Goal: Transaction & Acquisition: Purchase product/service

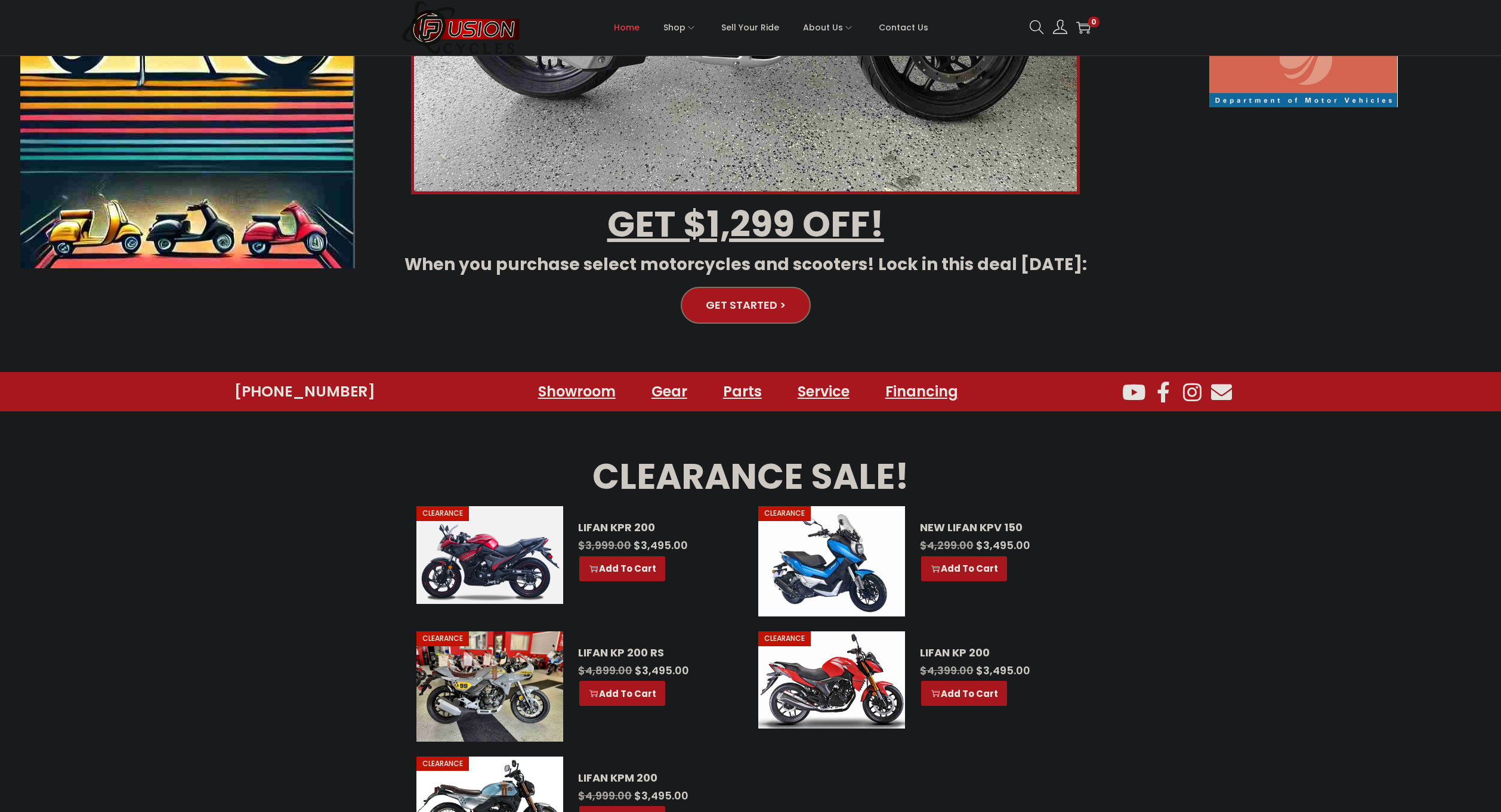
scroll to position [418, 0]
click at [922, 391] on link "Financing" at bounding box center [921, 392] width 116 height 33
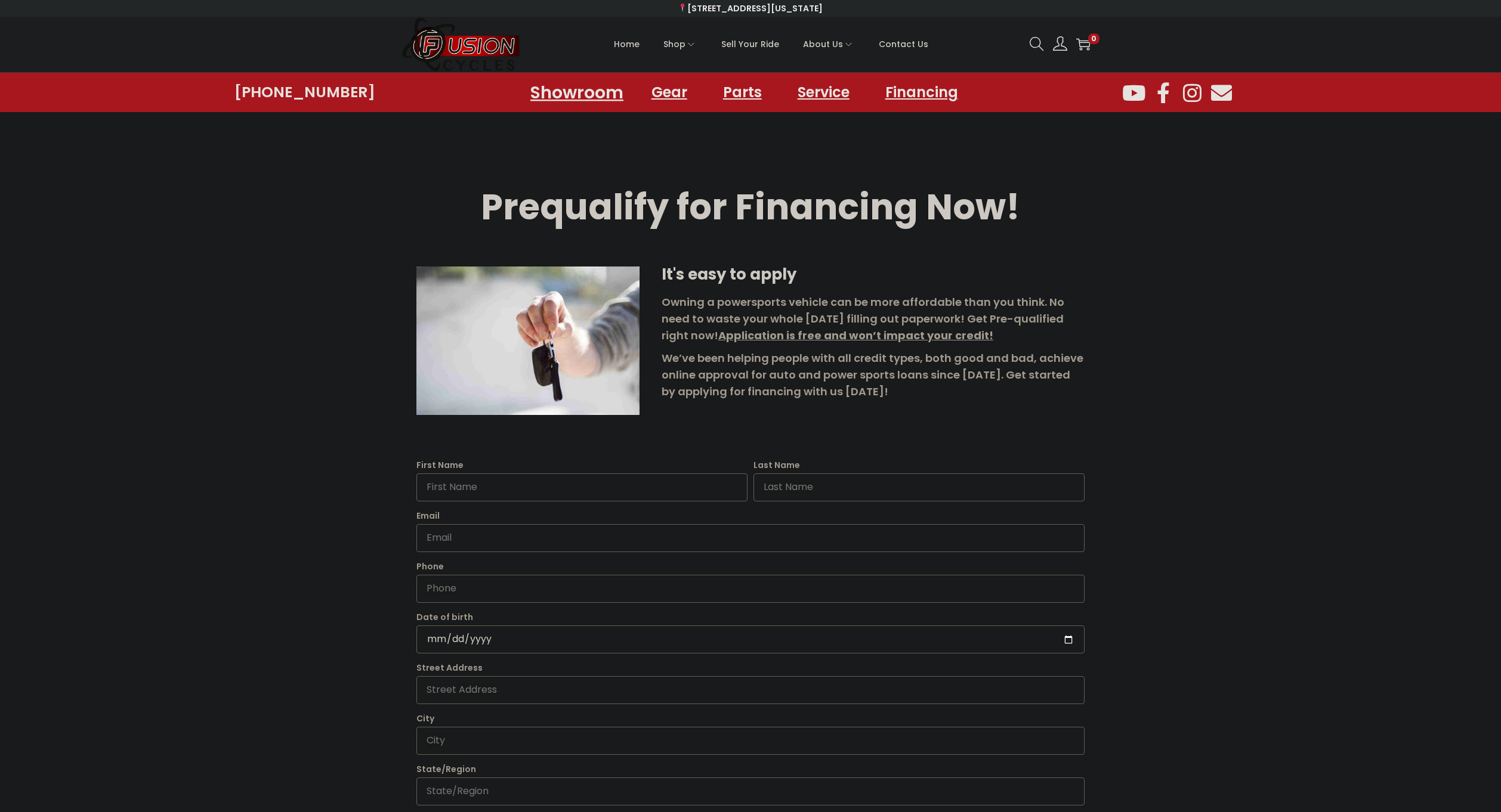
click at [565, 86] on link "Showroom" at bounding box center [576, 92] width 121 height 33
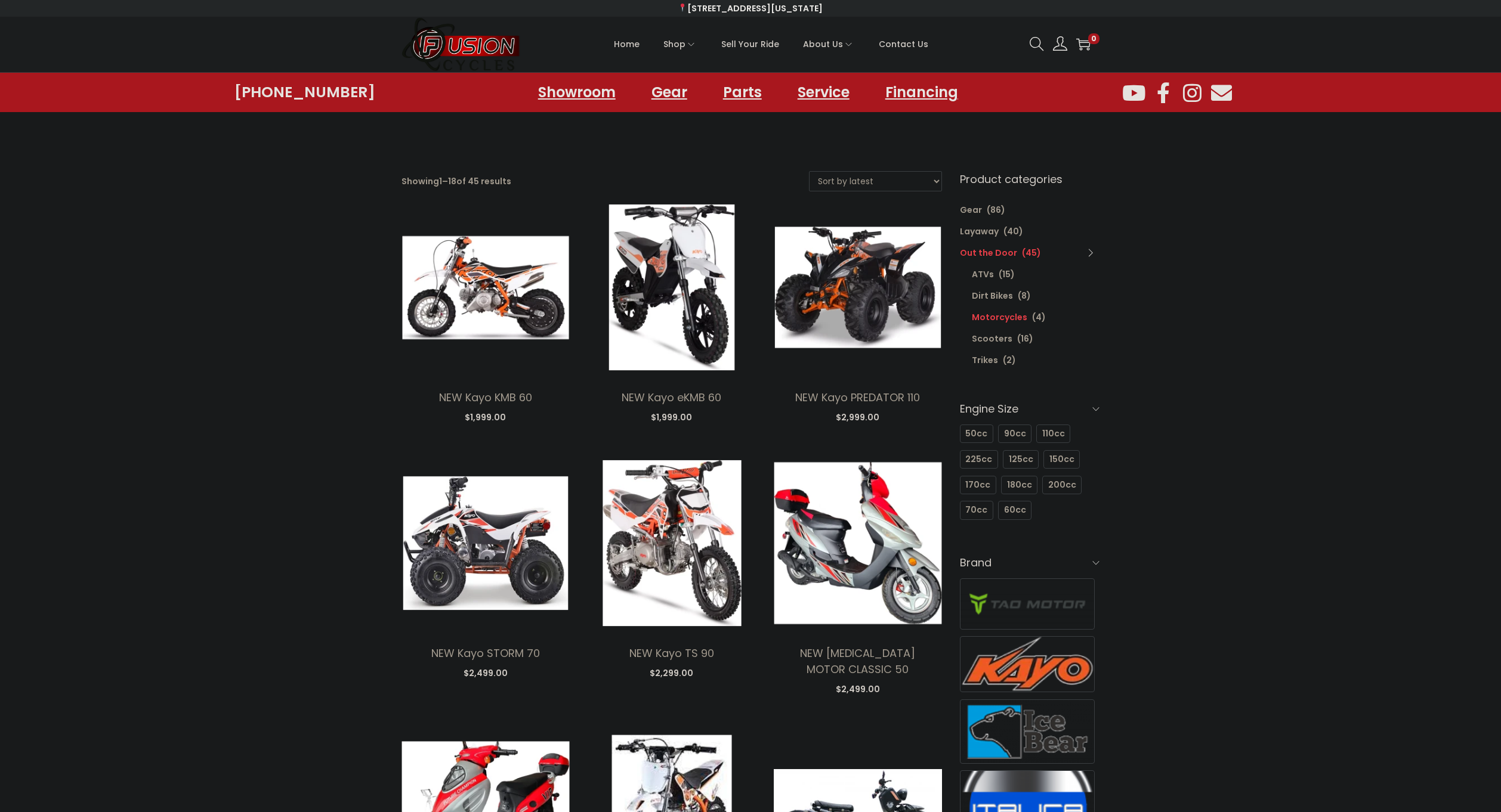
click at [1023, 319] on link "Motorcycles" at bounding box center [999, 317] width 55 height 12
